Goal: Find specific page/section: Find specific page/section

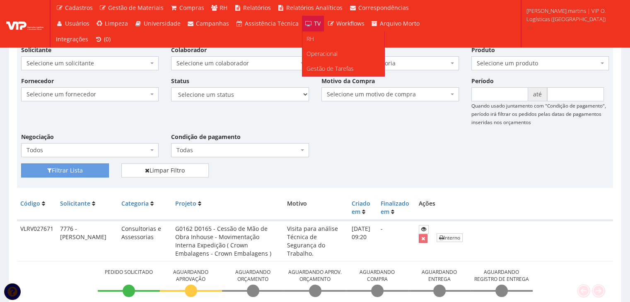
scroll to position [55, 0]
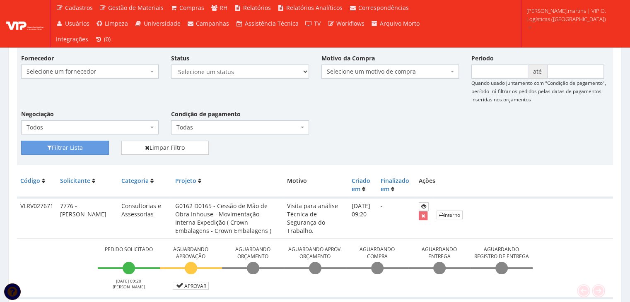
scroll to position [28, 0]
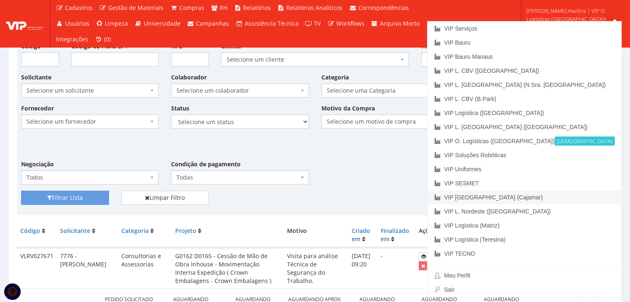
click at [571, 193] on link "VIP [GEOGRAPHIC_DATA] (Cajamar)" at bounding box center [524, 197] width 194 height 14
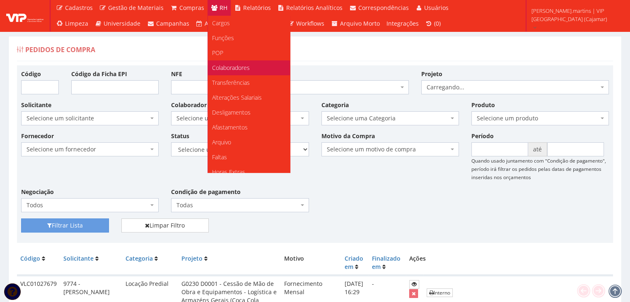
click at [231, 67] on span "Colaboradores" at bounding box center [231, 68] width 38 height 8
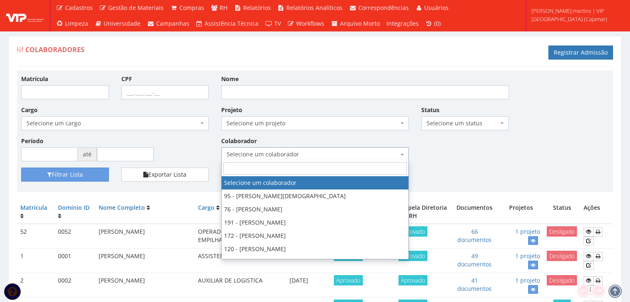
click at [263, 151] on span "Selecione um colaborador" at bounding box center [313, 154] width 172 height 8
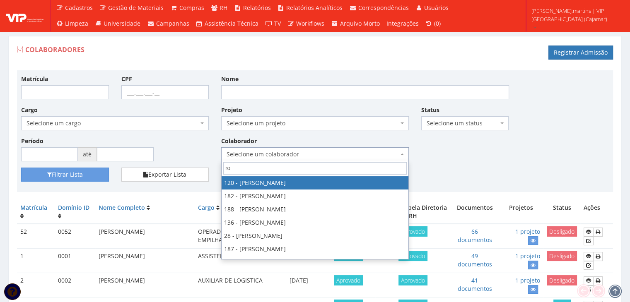
type input "ron"
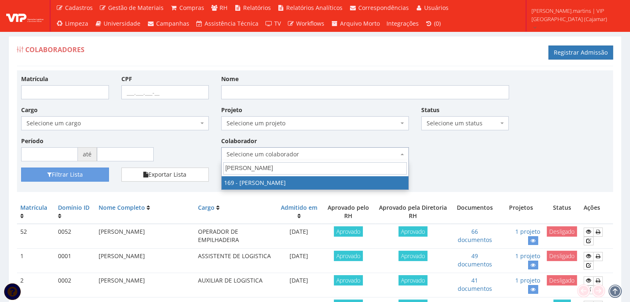
select select "4056"
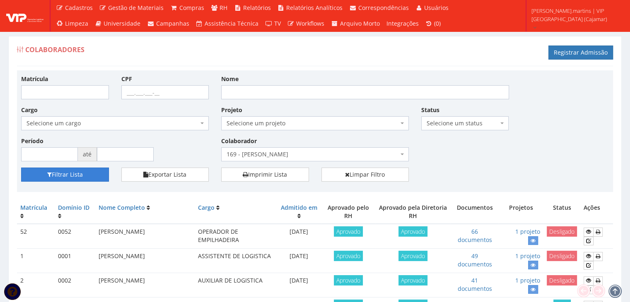
click at [85, 173] on button "Filtrar Lista" at bounding box center [65, 175] width 88 height 14
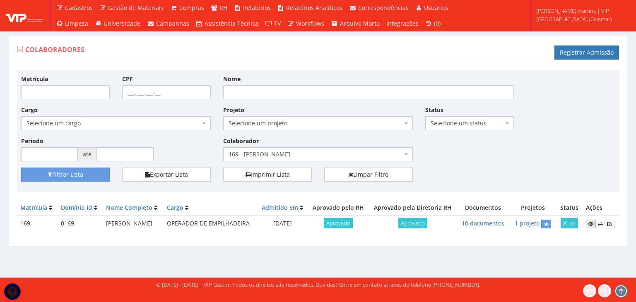
click at [593, 227] on icon at bounding box center [590, 224] width 5 height 6
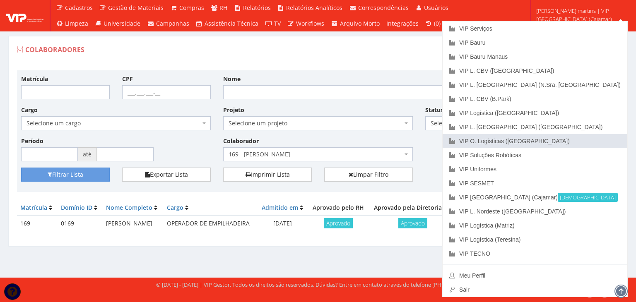
click at [597, 141] on link "VIP O. Logísticas ([GEOGRAPHIC_DATA])" at bounding box center [535, 141] width 185 height 14
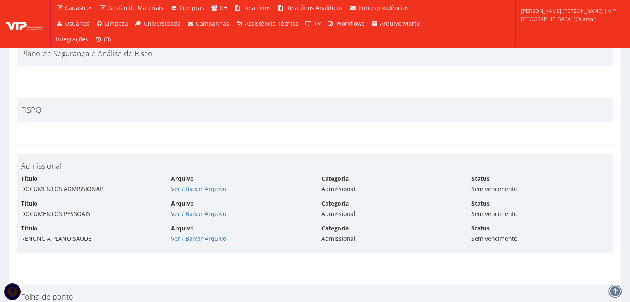
scroll to position [1573, 0]
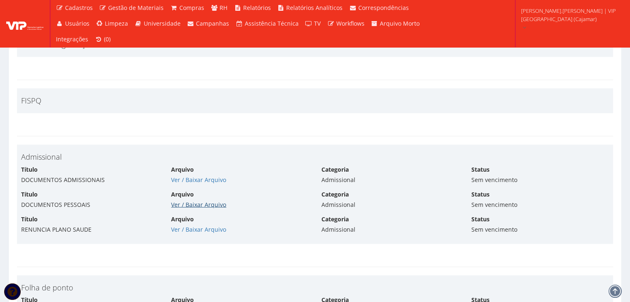
click at [199, 201] on link "Ver / Baixar Arquivo" at bounding box center [198, 204] width 55 height 8
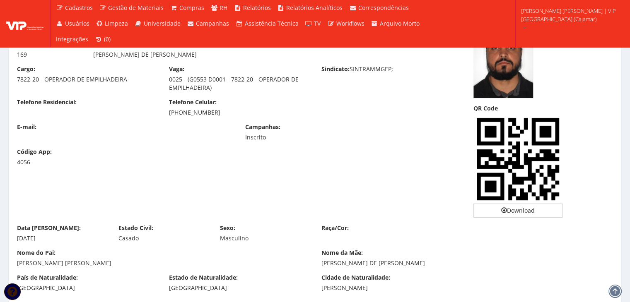
scroll to position [0, 0]
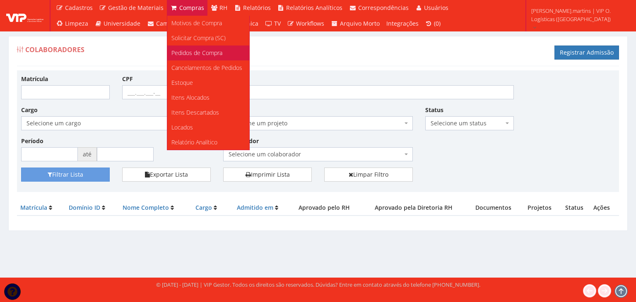
click at [195, 47] on link "Pedidos de Compra" at bounding box center [208, 53] width 82 height 15
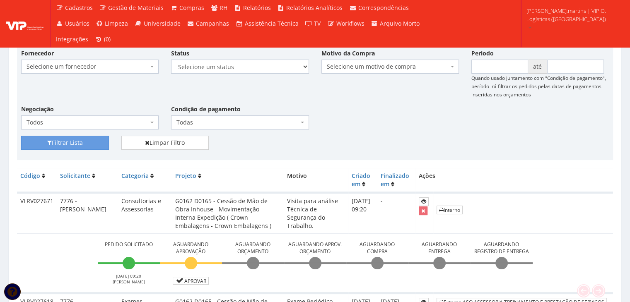
scroll to position [166, 0]
